Goal: Obtain resource: Download file/media

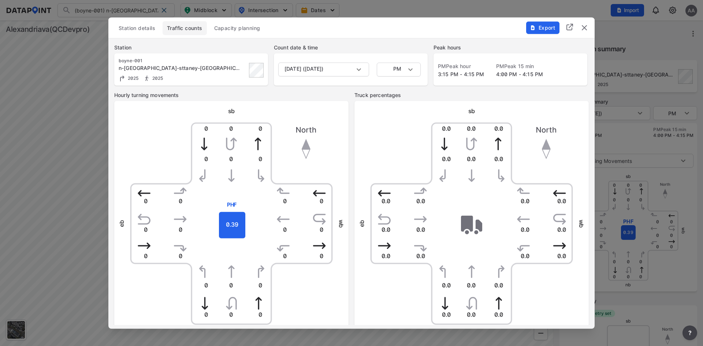
scroll to position [234, 0]
click at [542, 26] on span "Export" at bounding box center [542, 27] width 25 height 7
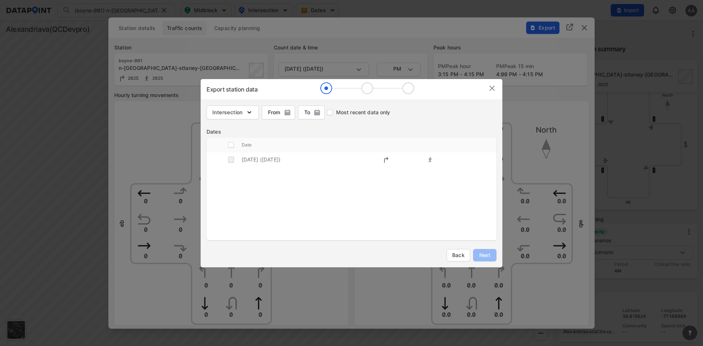
click at [232, 160] on input "decorative checkbox" at bounding box center [231, 160] width 14 height 14
checkbox input "true"
click at [482, 256] on span "Next" at bounding box center [484, 254] width 15 height 7
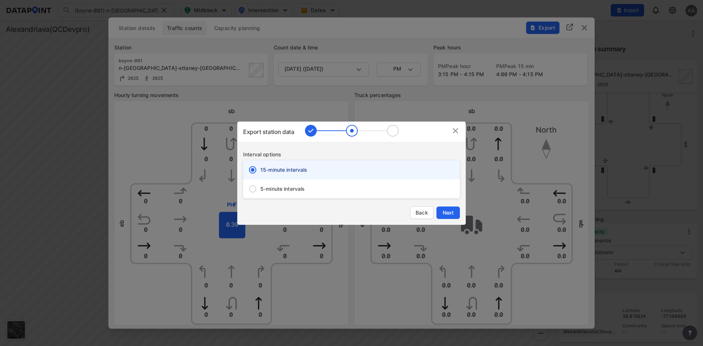
click at [256, 187] on input "5-minute intervals" at bounding box center [252, 188] width 15 height 15
radio input "true"
radio input "false"
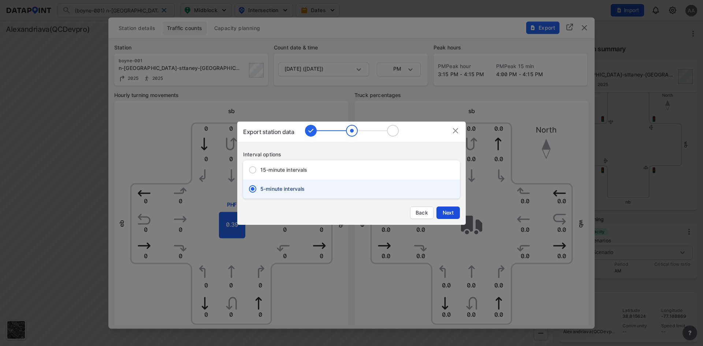
click at [452, 213] on span "Next" at bounding box center [448, 212] width 15 height 7
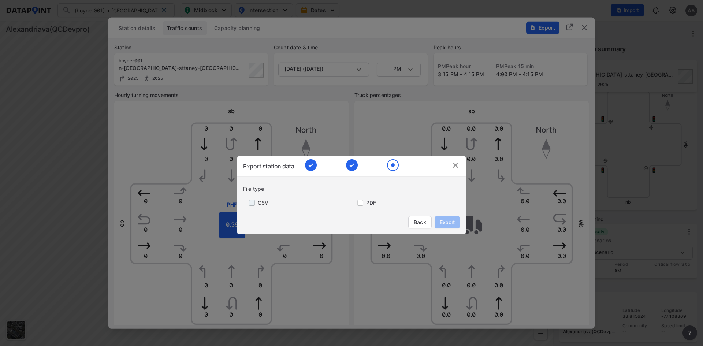
click at [249, 204] on input "primary checkbox" at bounding box center [250, 203] width 15 height 6
checkbox input "true"
click at [362, 202] on input "primary checkbox" at bounding box center [358, 203] width 15 height 6
checkbox input "true"
click at [443, 221] on span "Export" at bounding box center [447, 222] width 16 height 7
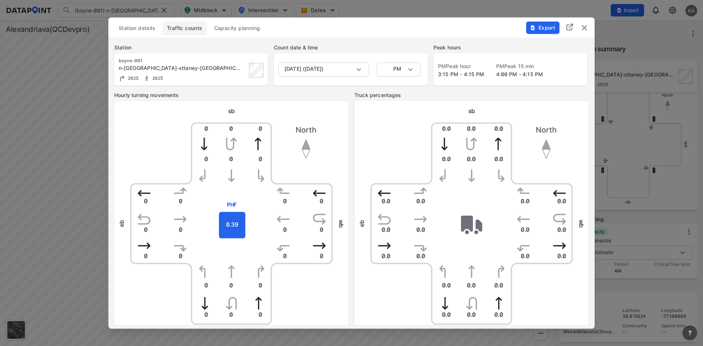
click at [585, 26] on img "delete" at bounding box center [584, 27] width 9 height 9
click at [585, 26] on div "Back" at bounding box center [627, 31] width 149 height 23
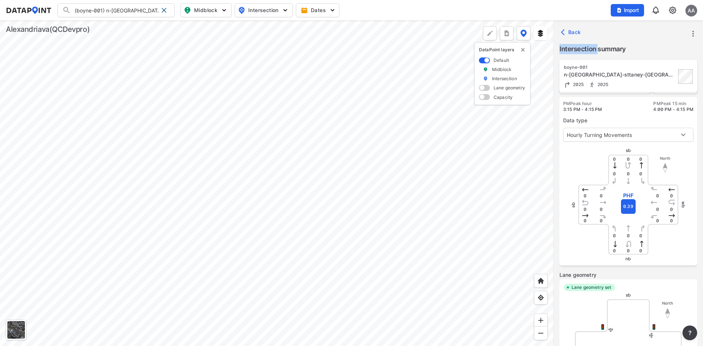
scroll to position [0, 0]
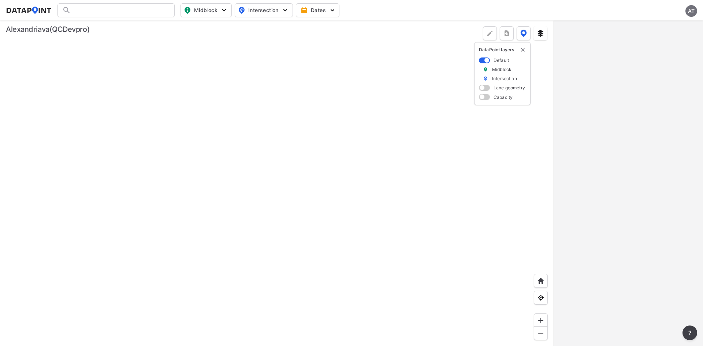
click at [693, 12] on div "AT" at bounding box center [691, 11] width 12 height 12
click at [660, 46] on p "Log out" at bounding box center [665, 42] width 61 height 13
click at [652, 11] on span "Sign in" at bounding box center [652, 10] width 17 height 7
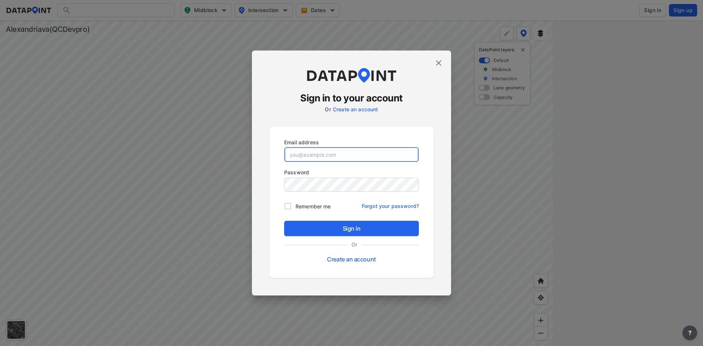
click at [340, 152] on input "email" at bounding box center [351, 154] width 134 height 15
paste input "alexaadmin@yopmail.com"
type input "alexaadmin@yopmail.com"
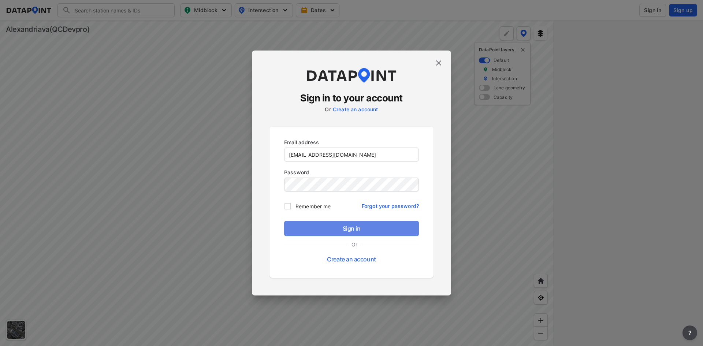
click at [345, 228] on span "Sign in" at bounding box center [351, 228] width 123 height 9
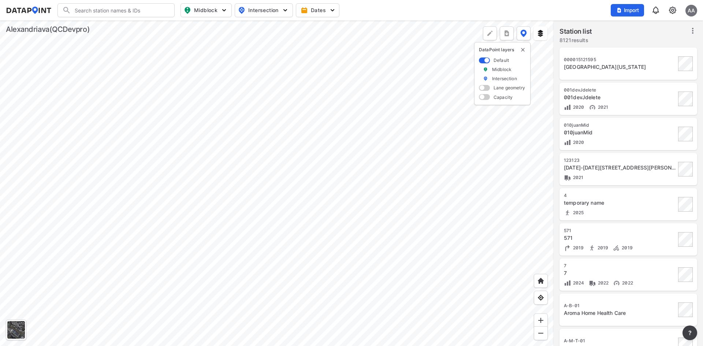
click at [126, 7] on input "Search" at bounding box center [120, 10] width 99 height 12
click at [126, 33] on li "( boyn e-001) n-jordan-sttaney-ave" at bounding box center [116, 42] width 117 height 20
type input "(boyne-001) n-[GEOGRAPHIC_DATA]-sttaney-[GEOGRAPHIC_DATA]"
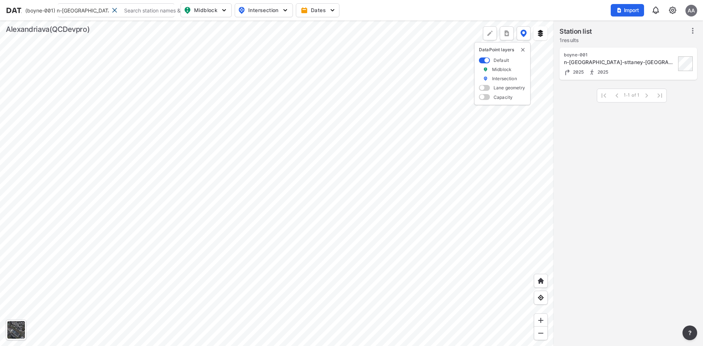
click at [623, 59] on div "n-[GEOGRAPHIC_DATA]-sttaney-[GEOGRAPHIC_DATA]" at bounding box center [620, 62] width 112 height 7
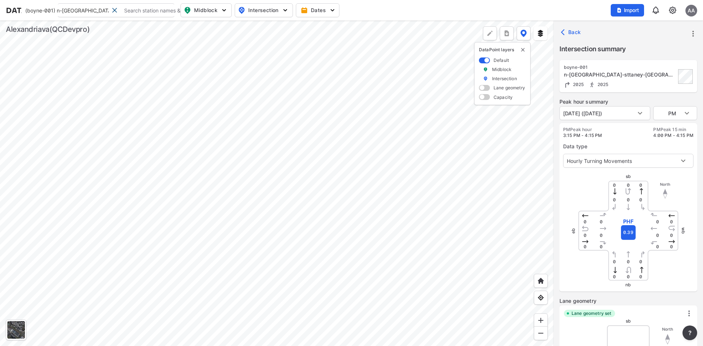
type input "2601"
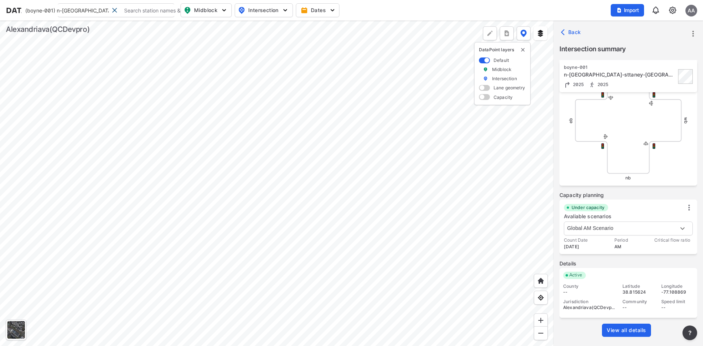
scroll to position [258, 0]
click at [696, 32] on icon "more" at bounding box center [693, 33] width 9 height 9
click at [658, 67] on li "Export" at bounding box center [662, 66] width 70 height 13
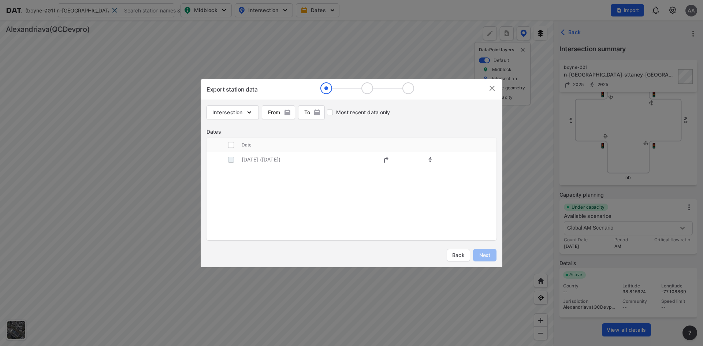
click at [234, 160] on input "decorative checkbox" at bounding box center [231, 160] width 14 height 14
checkbox input "true"
click at [482, 257] on span "Next" at bounding box center [484, 254] width 15 height 7
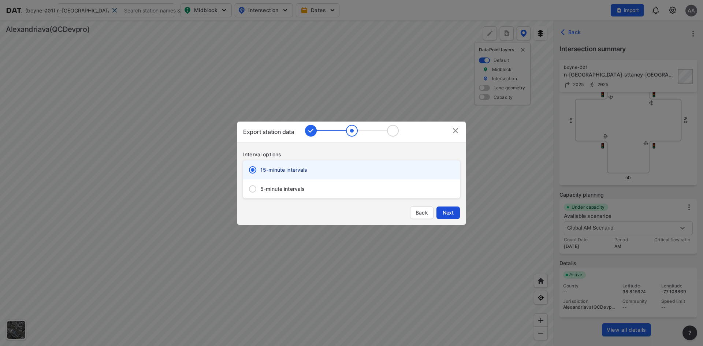
click at [452, 212] on span "Next" at bounding box center [448, 212] width 15 height 7
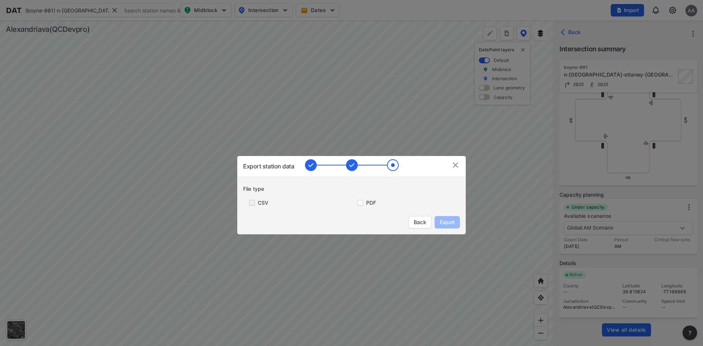
click at [250, 204] on input "primary checkbox" at bounding box center [250, 203] width 15 height 6
checkbox input "true"
click at [360, 204] on input "primary checkbox" at bounding box center [358, 203] width 15 height 6
checkbox input "true"
click at [450, 220] on span "Export" at bounding box center [447, 222] width 16 height 7
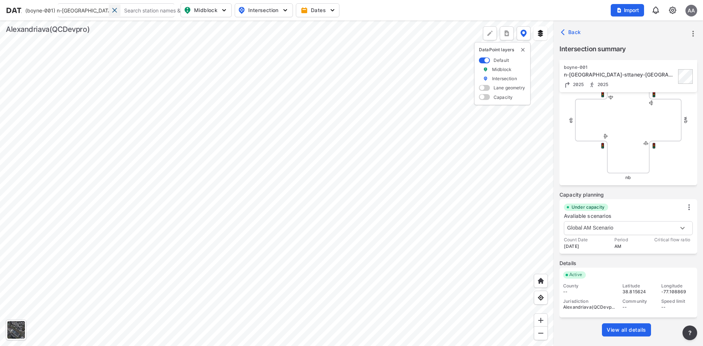
click at [114, 10] on span at bounding box center [115, 10] width 6 height 6
click at [135, 11] on input "Search" at bounding box center [169, 10] width 99 height 12
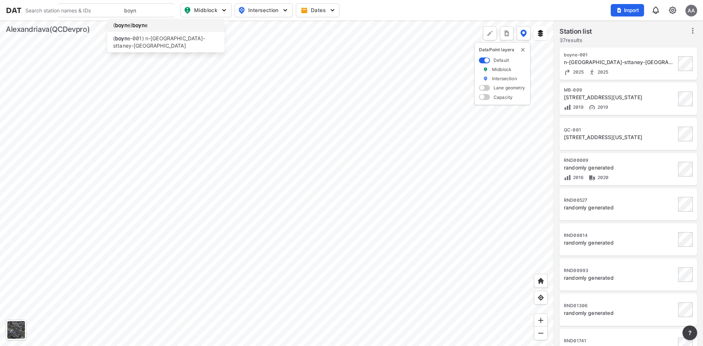
click at [150, 25] on li "( boyn e) boyn e" at bounding box center [165, 25] width 117 height 13
type input "(boyne) boyne"
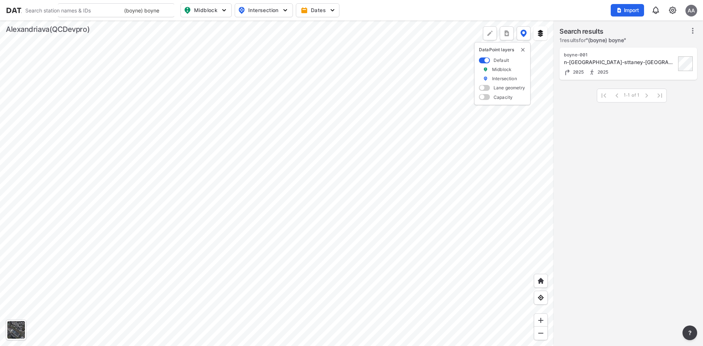
click at [630, 72] on div "2025 2025" at bounding box center [620, 72] width 112 height 8
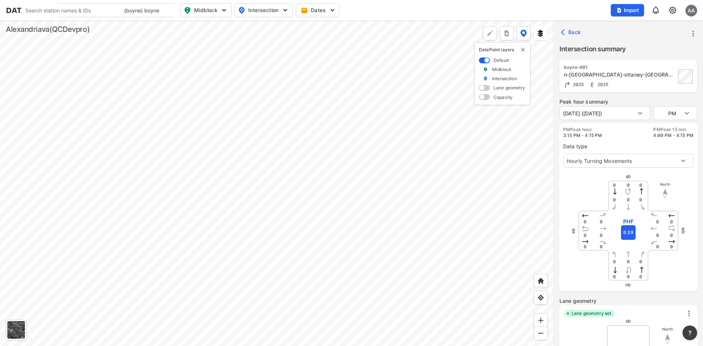
type input "2601"
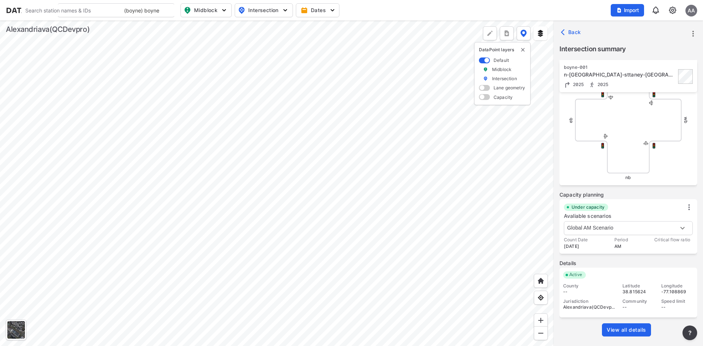
click at [630, 332] on span "View all details" at bounding box center [627, 329] width 40 height 7
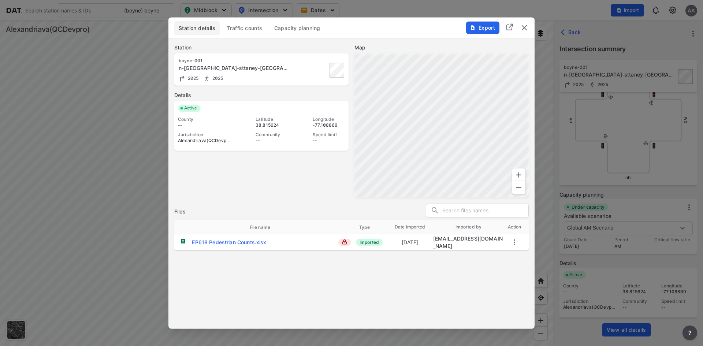
click at [250, 25] on span "Traffic counts" at bounding box center [245, 27] width 36 height 7
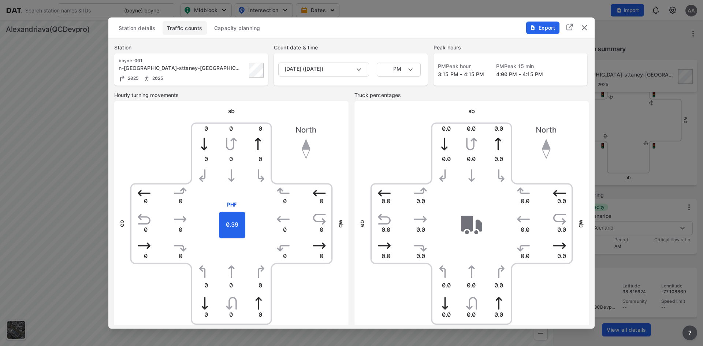
click at [585, 29] on img "delete" at bounding box center [584, 27] width 9 height 9
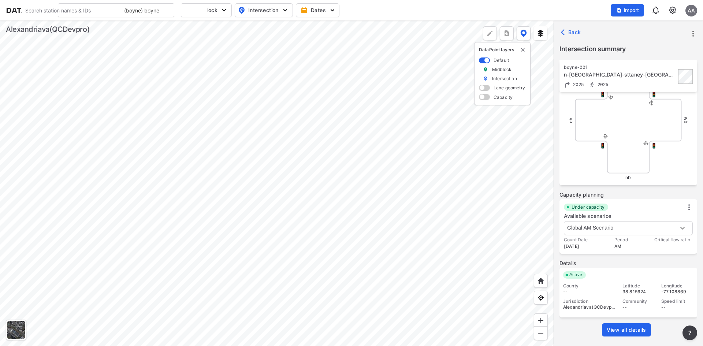
click at [126, 13] on input "(boyne) boyne" at bounding box center [163, 10] width 87 height 12
click at [151, 26] on li "(boyne) boyne" at bounding box center [165, 25] width 117 height 13
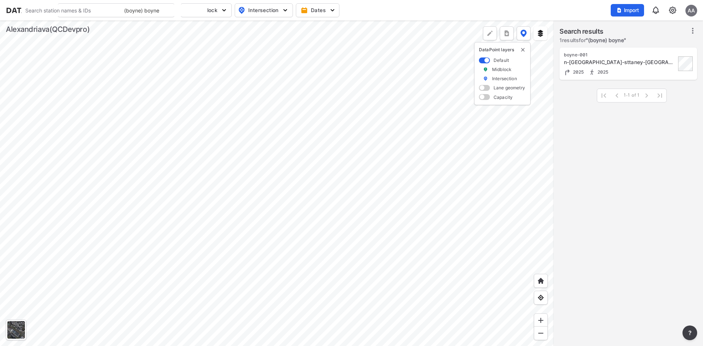
click at [153, 8] on input "(boyne) boyne" at bounding box center [163, 10] width 87 height 12
click at [159, 40] on li "(boyne-001) n-[GEOGRAPHIC_DATA]-sttaney-[GEOGRAPHIC_DATA]" at bounding box center [165, 42] width 117 height 20
click at [157, 11] on input "(boyne-001) n-[GEOGRAPHIC_DATA]-sttaney-[GEOGRAPHIC_DATA]" at bounding box center [163, 10] width 87 height 12
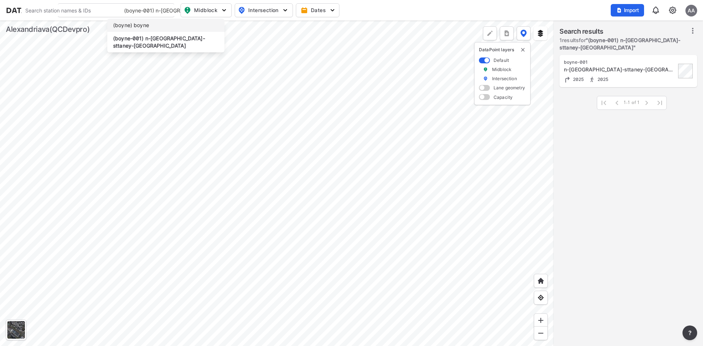
click at [125, 23] on li "(boyne) boyne" at bounding box center [165, 25] width 117 height 13
type input "(boyne) boyne"
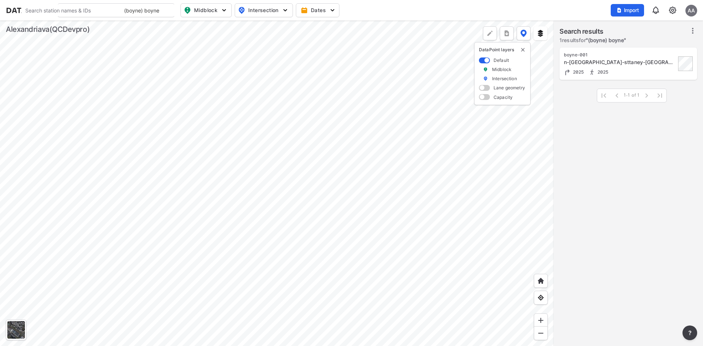
click at [609, 116] on div "boyne-001 n-jordan-sttaney-ave 2025 2025 1-1 of 1 1-1 of 1" at bounding box center [627, 197] width 149 height 303
click at [633, 64] on div "n-[GEOGRAPHIC_DATA]-sttaney-[GEOGRAPHIC_DATA]" at bounding box center [620, 62] width 112 height 7
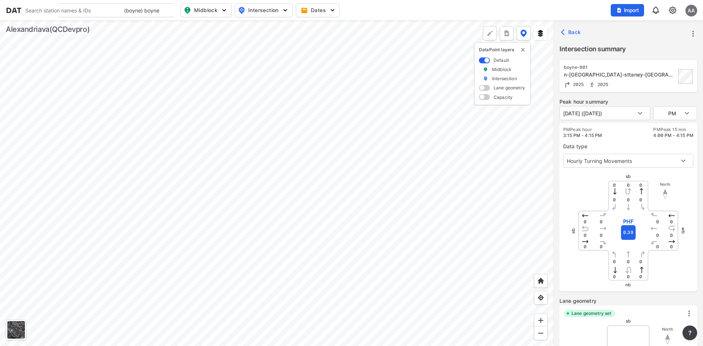
type input "2601"
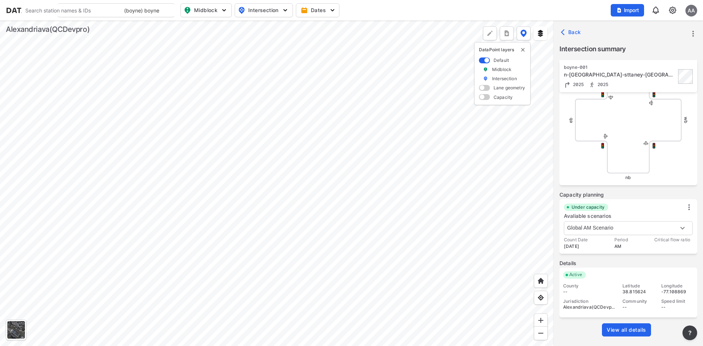
click at [487, 5] on div "Search Please enter a search term. (boyne) boyne (boyne) boyne (boyne-001) n-jo…" at bounding box center [351, 10] width 691 height 14
